Goal: Task Accomplishment & Management: Use online tool/utility

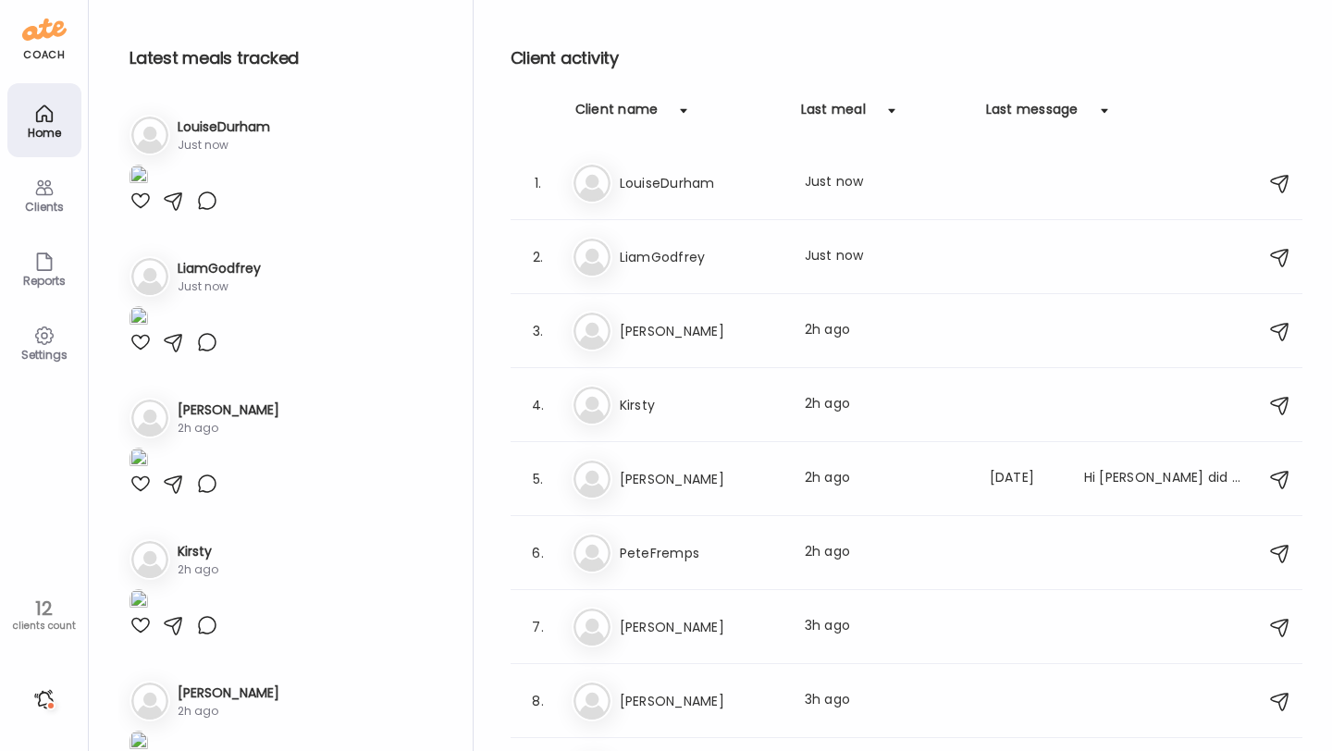
click at [41, 190] on icon at bounding box center [44, 188] width 22 height 22
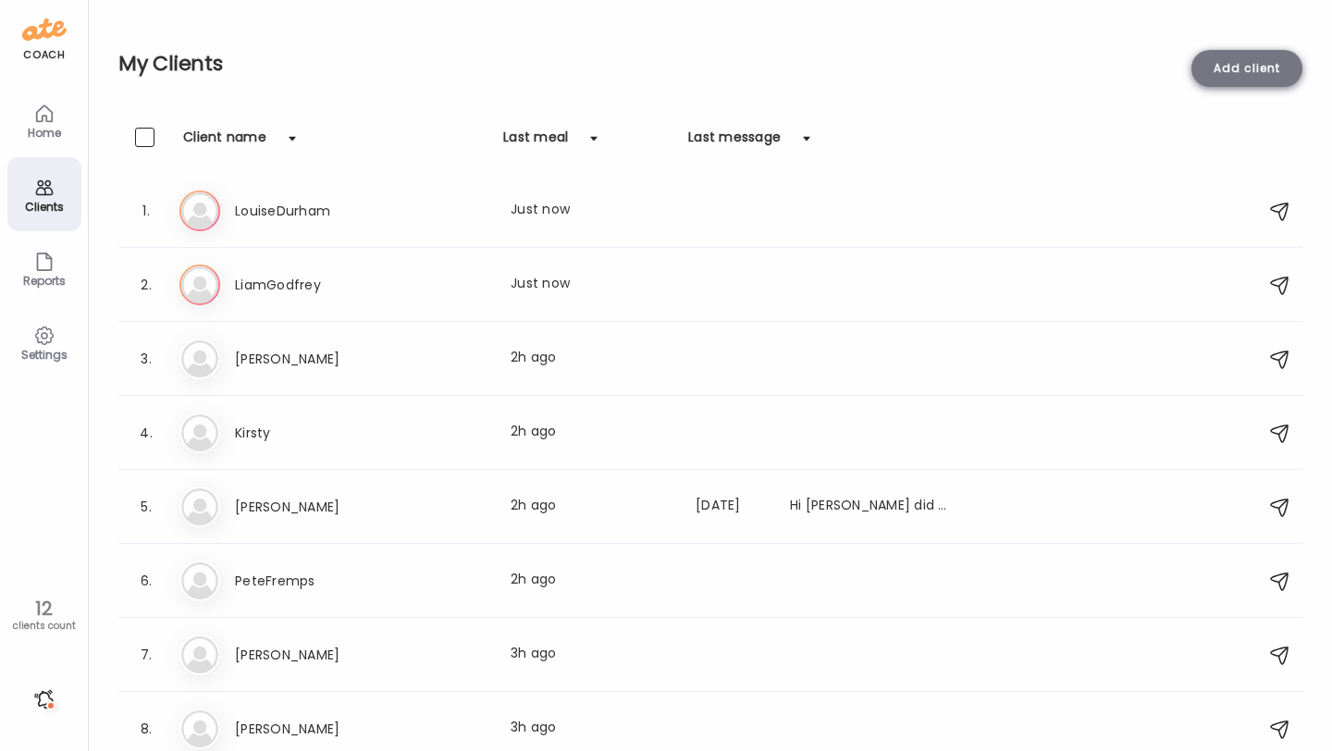
click at [1220, 68] on div "Add client" at bounding box center [1247, 68] width 111 height 37
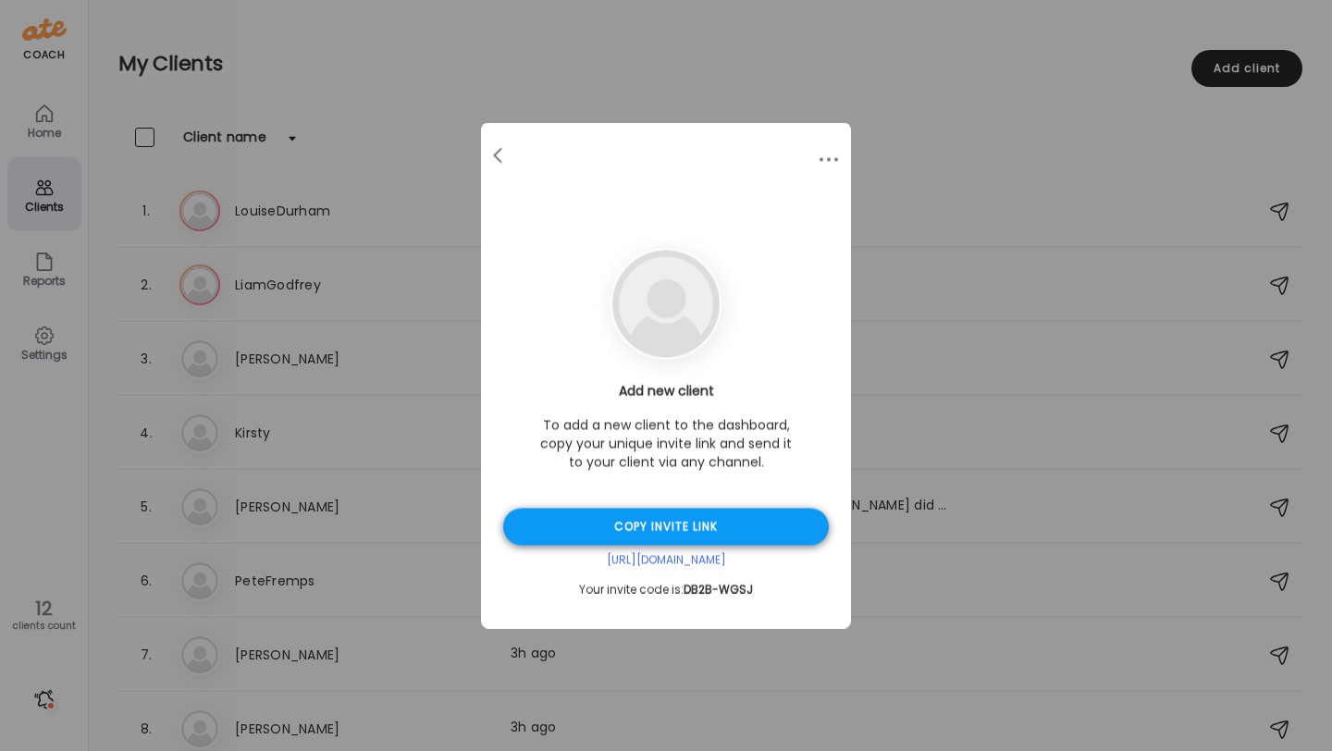
click at [648, 518] on div "Copy invite link" at bounding box center [666, 527] width 326 height 37
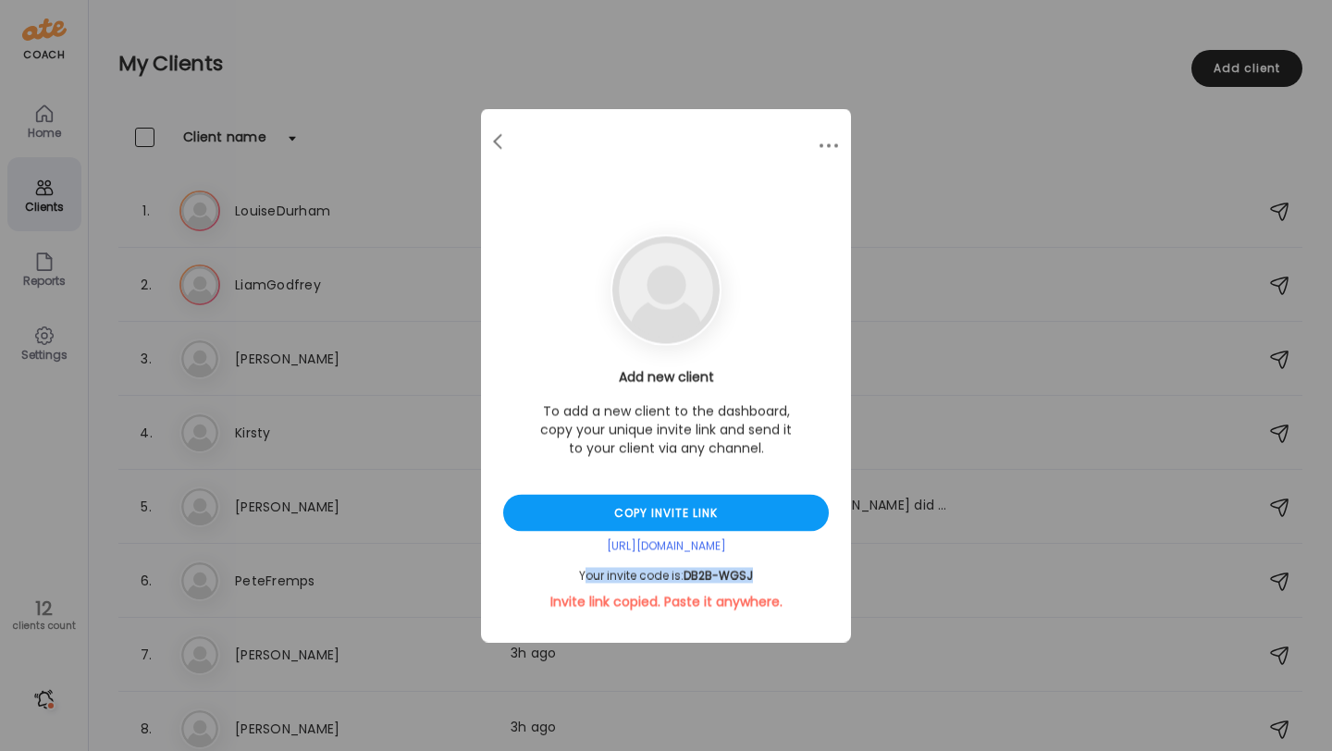
drag, startPoint x: 760, startPoint y: 577, endPoint x: 587, endPoint y: 577, distance: 173.0
click at [587, 577] on div "Your invite code is: DB2B-WGSJ" at bounding box center [666, 576] width 326 height 15
drag, startPoint x: 756, startPoint y: 579, endPoint x: 570, endPoint y: 577, distance: 186.0
click at [570, 577] on div "Your invite code is: DB2B-WGSJ" at bounding box center [666, 576] width 326 height 15
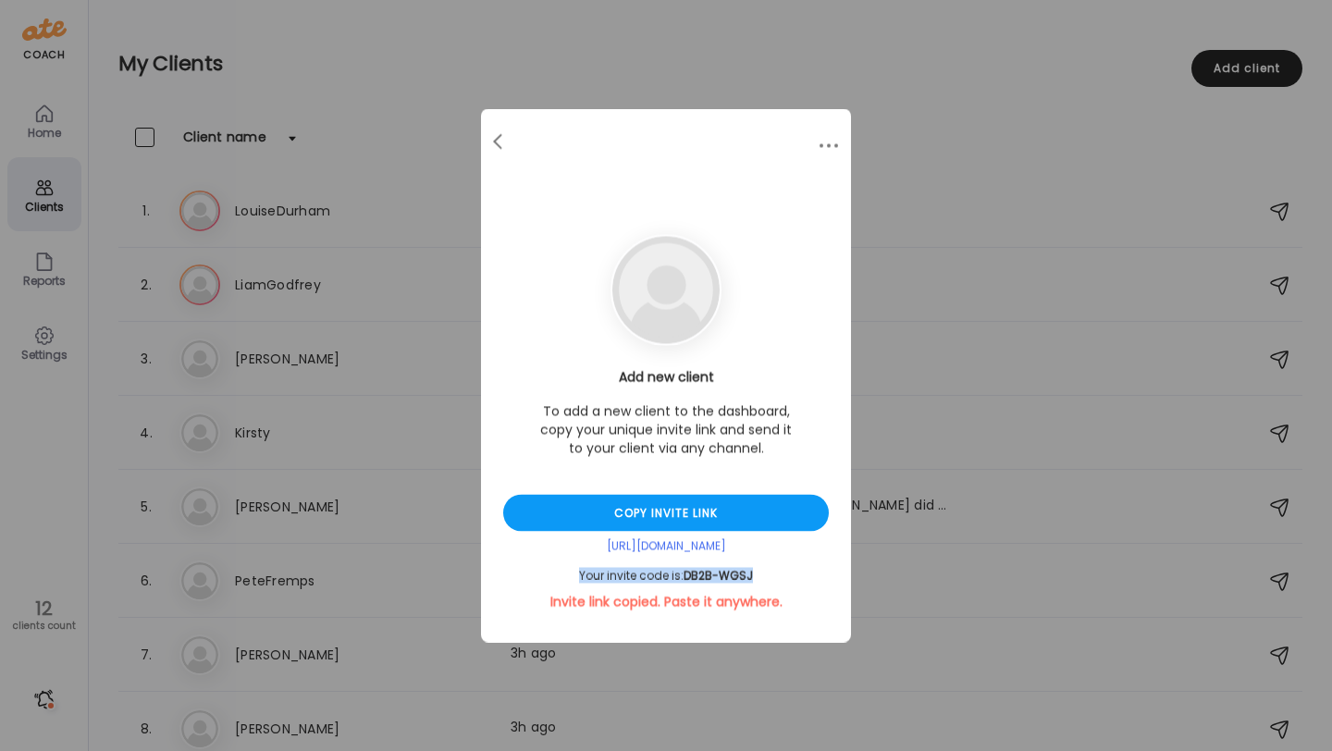
copy div "Your invite code is: DB2B-WGSJ"
click at [488, 139] on div at bounding box center [499, 142] width 37 height 37
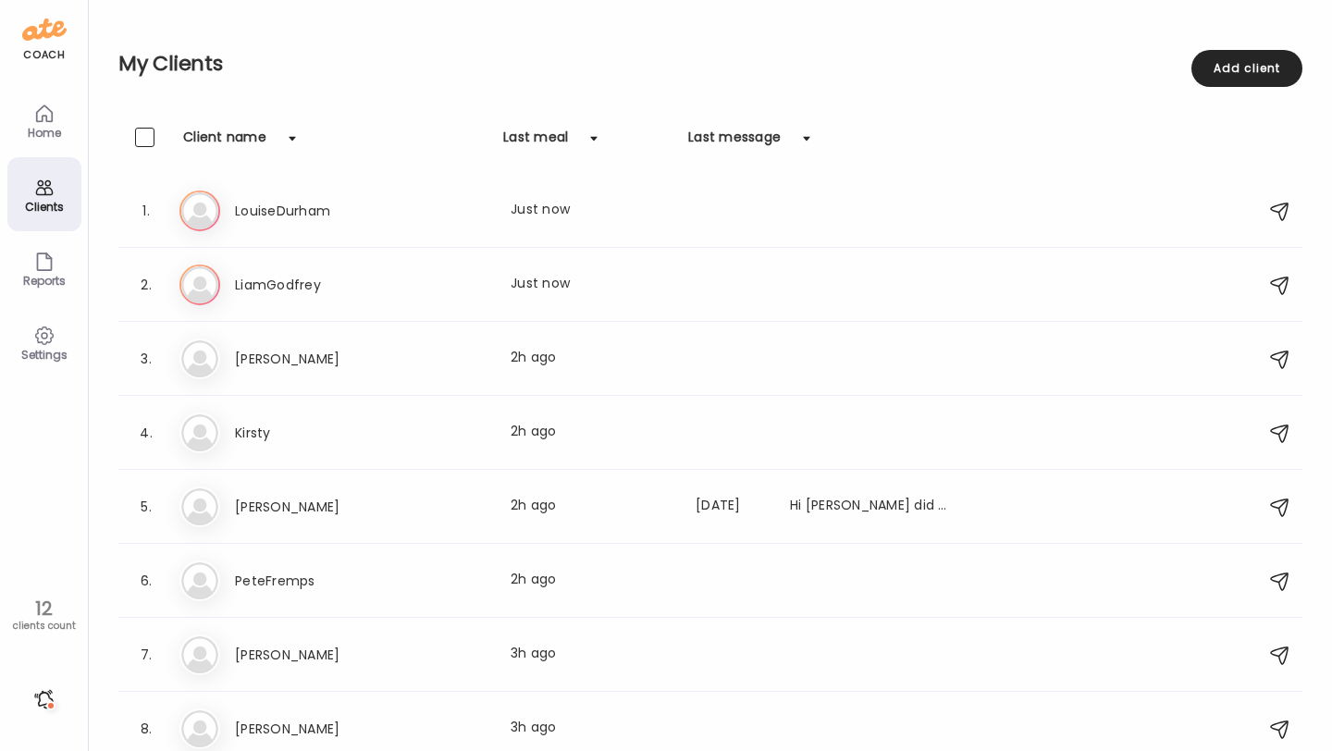
click at [36, 111] on icon at bounding box center [44, 113] width 16 height 16
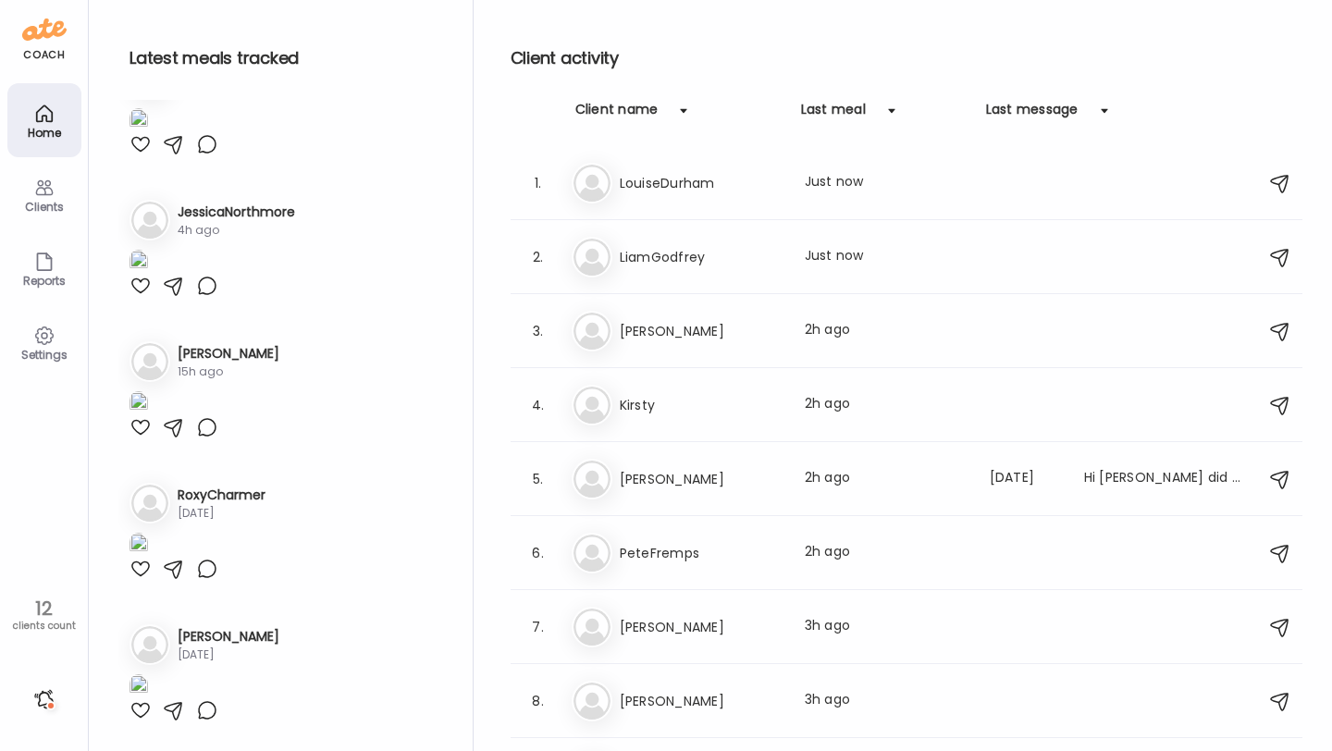
scroll to position [1140, 0]
click at [688, 267] on div "Li LiamGodfrey Last meal: Just now" at bounding box center [909, 257] width 675 height 41
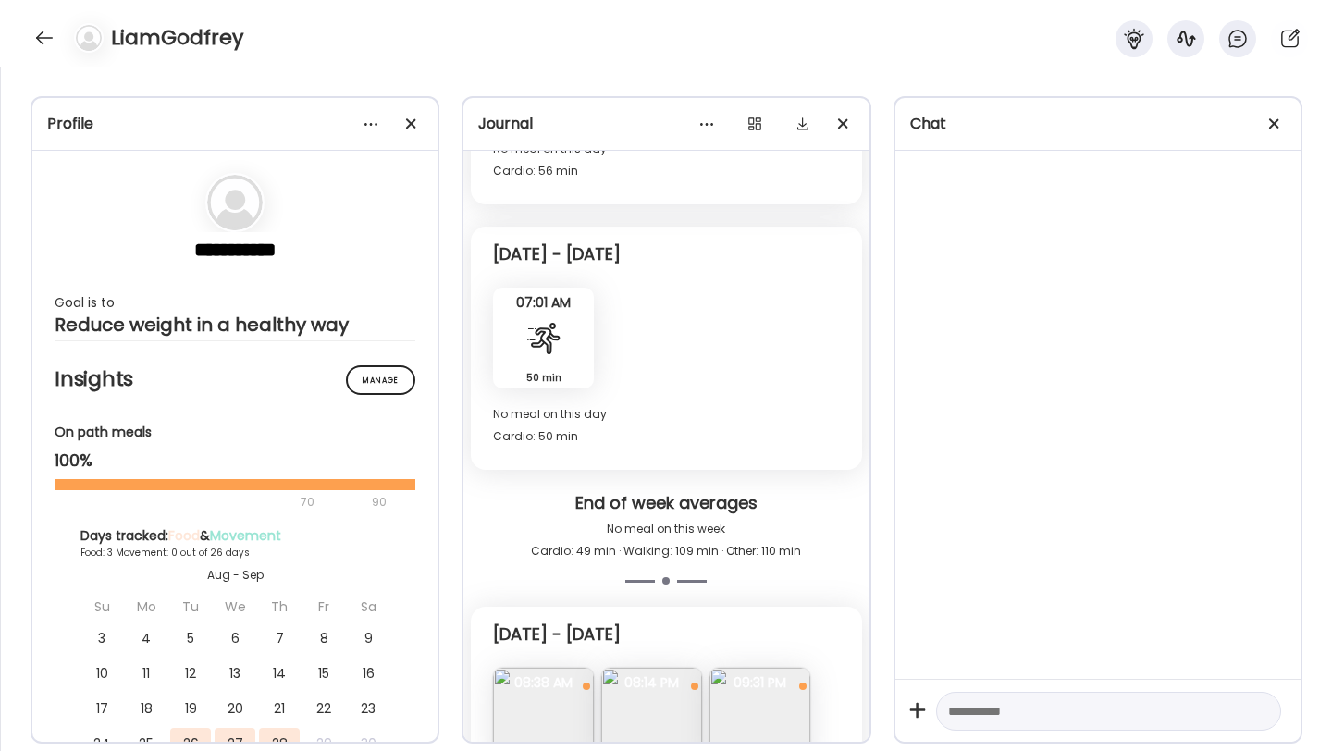
scroll to position [3960, 0]
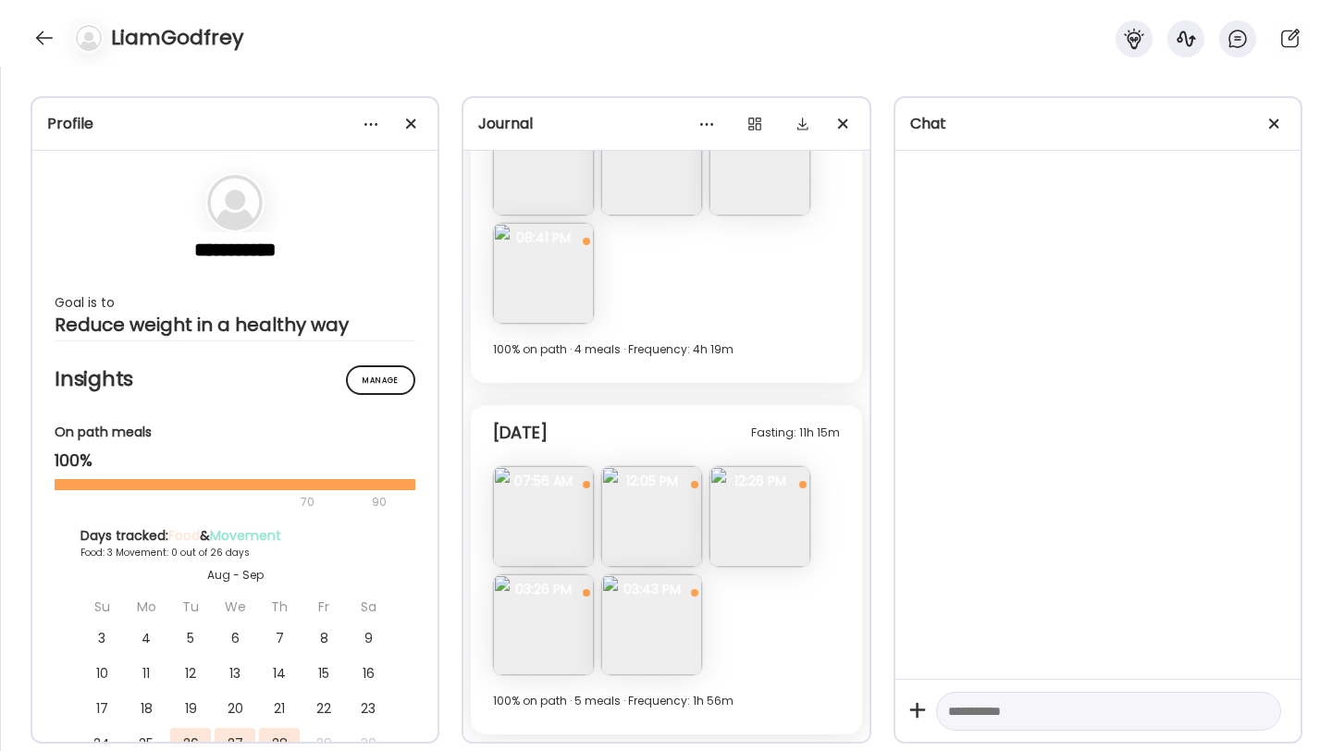
click at [49, 52] on div "LiamGodfrey" at bounding box center [666, 33] width 1332 height 67
click at [46, 46] on div at bounding box center [45, 38] width 30 height 30
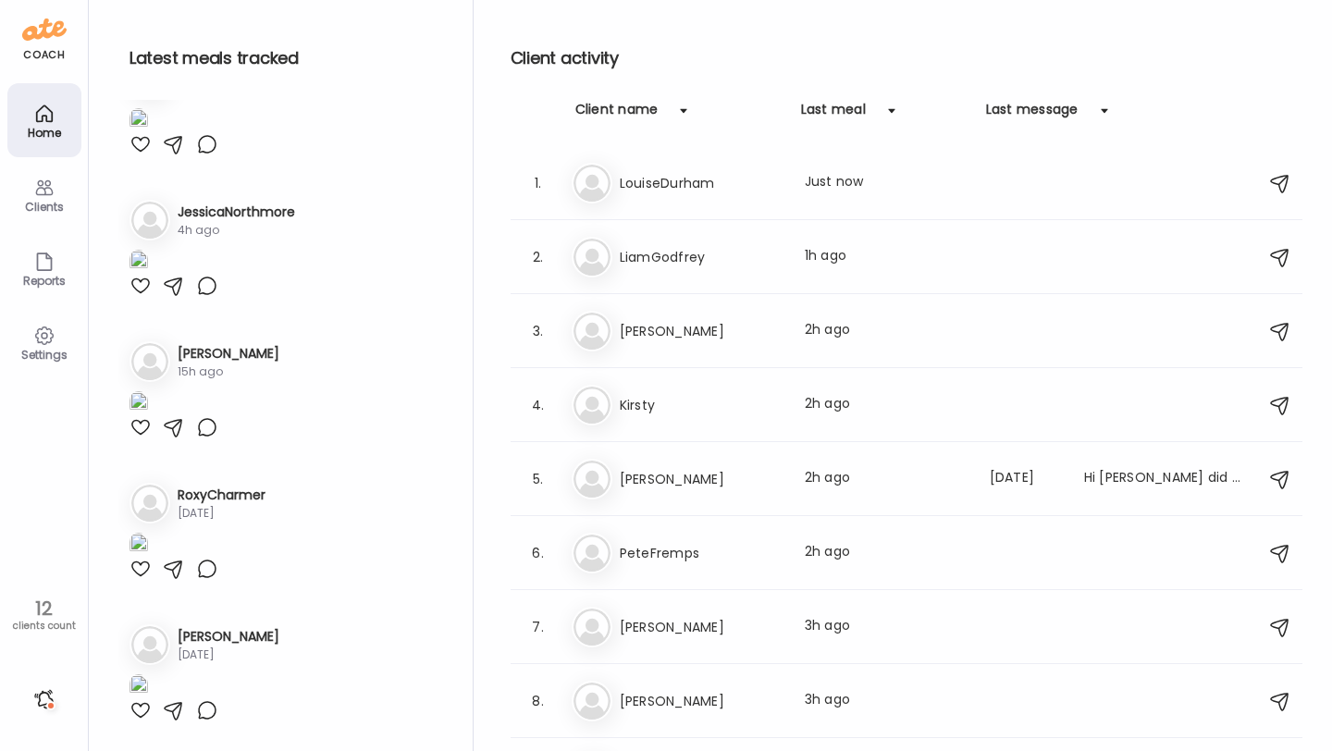
scroll to position [1140, 0]
